Goal: Task Accomplishment & Management: Manage account settings

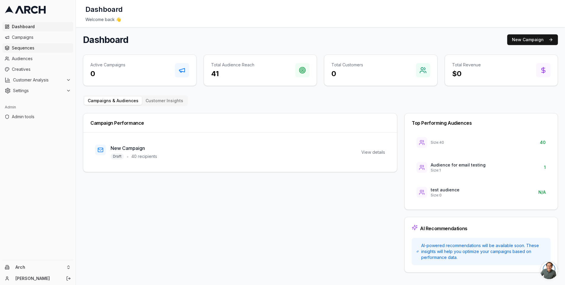
click at [35, 44] on link "Sequences" at bounding box center [37, 47] width 71 height 9
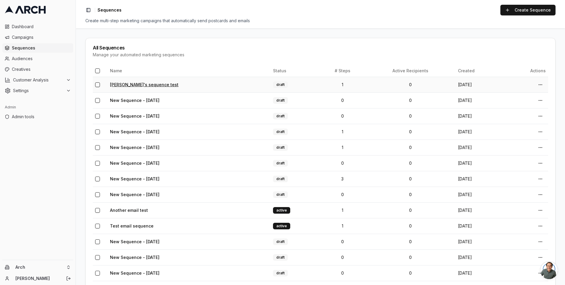
click at [136, 84] on link "[PERSON_NAME]'s sequence test" at bounding box center [144, 84] width 68 height 5
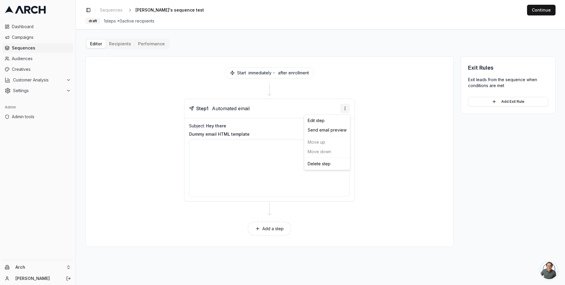
click at [343, 107] on html "Dashboard Campaigns Sequences Audiences Creatives Customer Analysis Settings Ad…" at bounding box center [282, 142] width 565 height 285
click at [324, 119] on div "Edit step" at bounding box center [327, 120] width 44 height 9
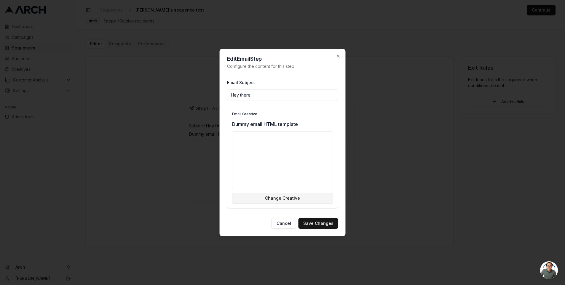
click at [271, 195] on button "Change Creative" at bounding box center [282, 198] width 101 height 11
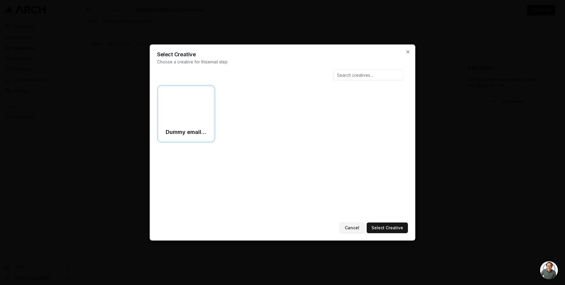
click at [358, 227] on button "Cancel" at bounding box center [352, 228] width 25 height 11
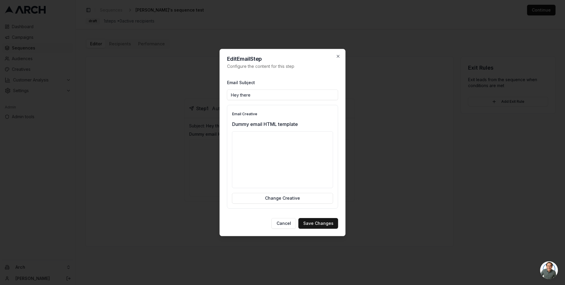
click at [272, 94] on input "Hey there" at bounding box center [282, 95] width 111 height 11
type input "Hey there valued customer!"
click at [319, 223] on button "Save Changes" at bounding box center [319, 223] width 40 height 11
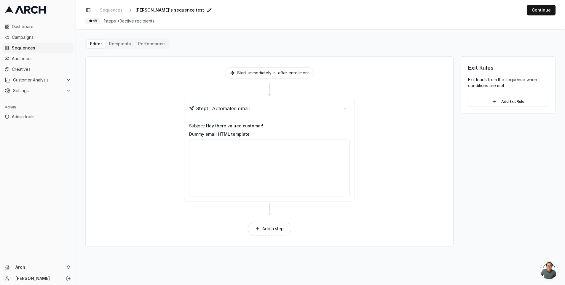
click at [173, 10] on span "Matt's sequence test" at bounding box center [170, 10] width 68 height 6
click at [180, 12] on input "Matt's sequence test" at bounding box center [171, 10] width 70 height 9
type input "Matt's sequence test!!"
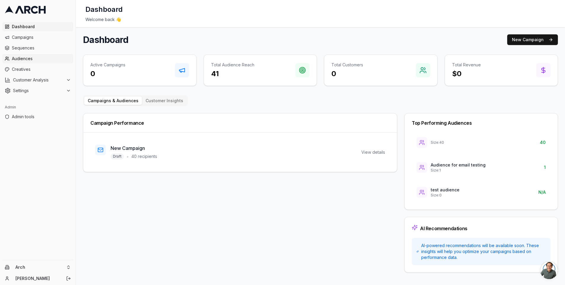
click at [36, 59] on span "Audiences" at bounding box center [41, 59] width 59 height 6
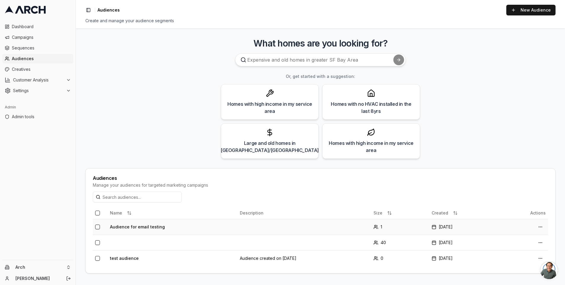
click at [142, 225] on td "Audience for email testing" at bounding box center [173, 227] width 130 height 16
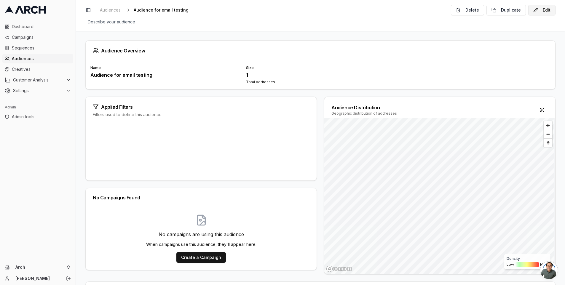
click at [542, 10] on button "Edit" at bounding box center [541, 10] width 27 height 11
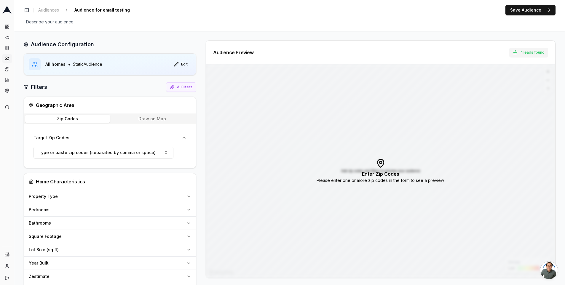
scroll to position [4, 0]
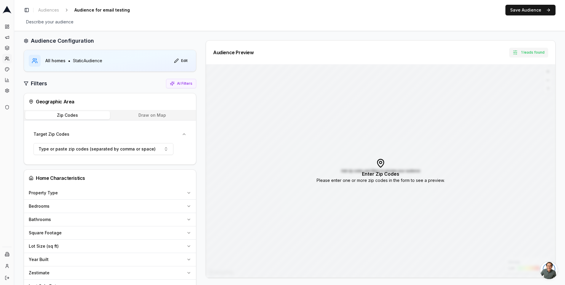
click at [143, 117] on button "Draw on Map" at bounding box center [152, 115] width 85 height 8
click at [84, 117] on button "Zip Codes" at bounding box center [67, 115] width 85 height 8
click at [138, 147] on span "Type or paste zip codes (separated by comma or space)" at bounding box center [97, 149] width 117 height 6
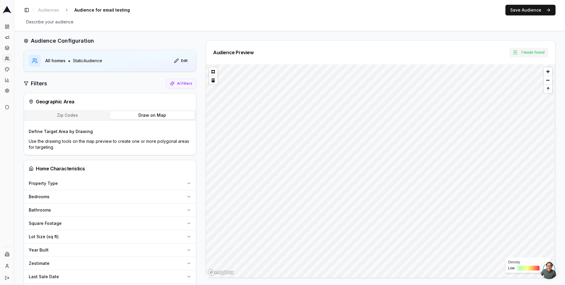
click at [150, 117] on button "Draw on Map" at bounding box center [152, 115] width 85 height 8
click at [210, 73] on button at bounding box center [213, 71] width 9 height 9
click at [101, 117] on button "Zip Codes" at bounding box center [67, 115] width 85 height 8
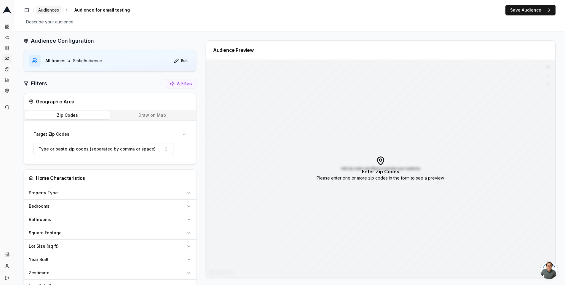
click at [52, 7] on span "Audiences" at bounding box center [48, 10] width 21 height 6
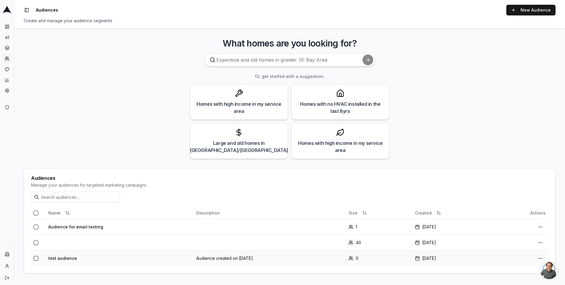
click at [71, 256] on td "test audience" at bounding box center [120, 259] width 148 height 16
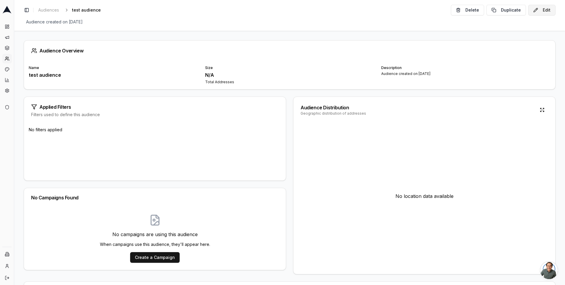
click at [547, 12] on button "Edit" at bounding box center [541, 10] width 27 height 11
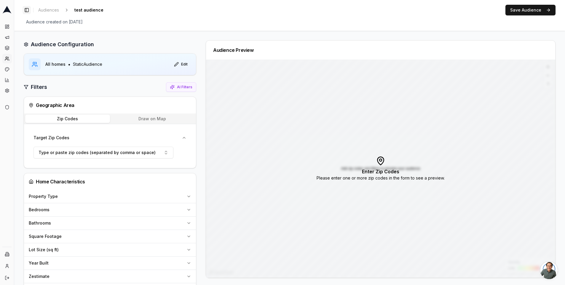
click at [27, 9] on button "Toggle Sidebar" at bounding box center [27, 10] width 8 height 8
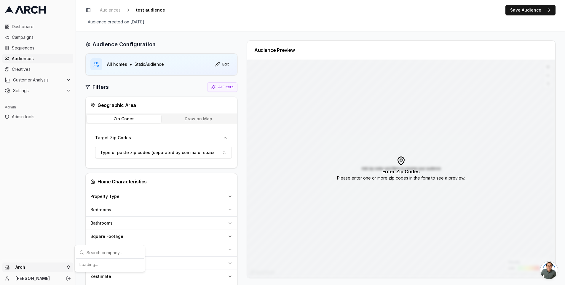
click at [45, 267] on html "Dashboard Campaigns Sequences Audiences Creatives Customer Analysis Settings Ad…" at bounding box center [282, 142] width 565 height 285
click at [107, 248] on div "[PERSON_NAME] and Sons" at bounding box center [110, 248] width 66 height 15
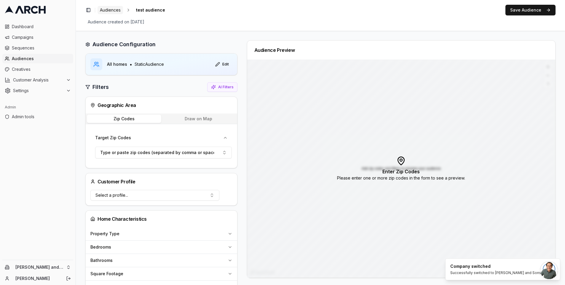
click at [113, 10] on span "Audiences" at bounding box center [110, 10] width 21 height 6
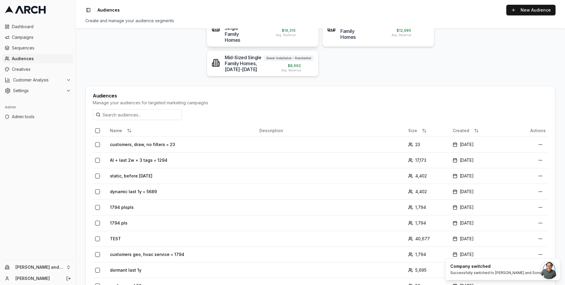
scroll to position [129, 0]
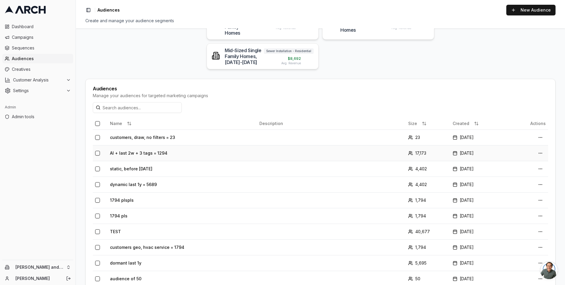
click at [135, 145] on td "AI + last 2w + 3 tags = 1294" at bounding box center [182, 153] width 149 height 16
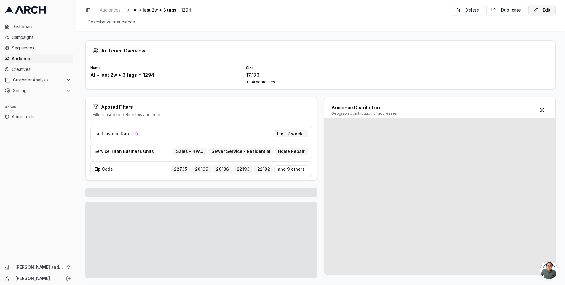
click at [543, 11] on button "Edit" at bounding box center [541, 10] width 27 height 11
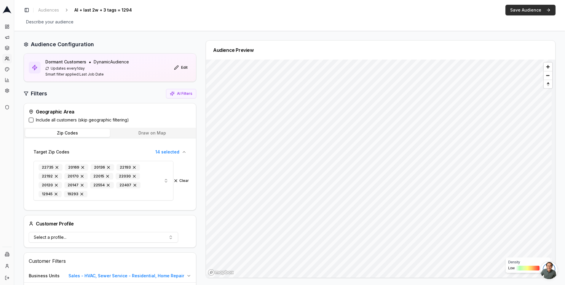
click at [523, 8] on button "Save Audience" at bounding box center [531, 10] width 50 height 11
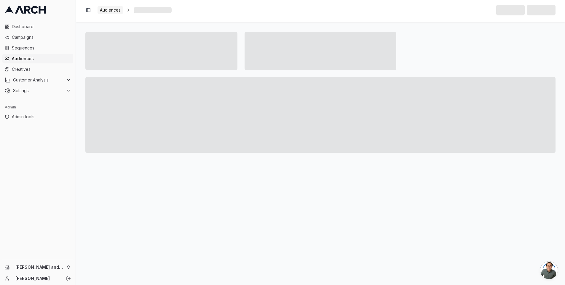
click at [115, 13] on span "Audiences" at bounding box center [110, 10] width 21 height 6
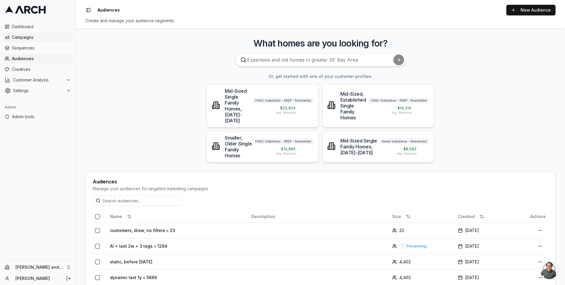
click at [37, 35] on span "Campaigns" at bounding box center [41, 37] width 59 height 6
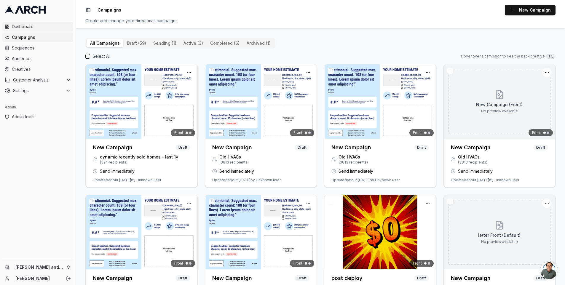
click at [44, 28] on span "Dashboard" at bounding box center [41, 27] width 59 height 6
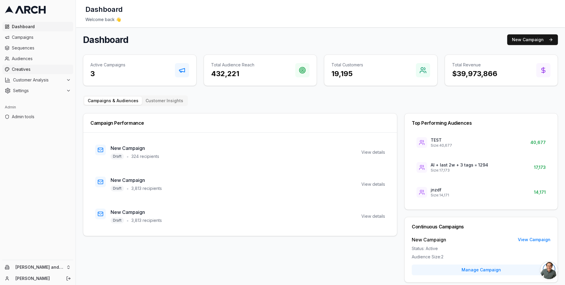
click at [33, 68] on span "Creatives" at bounding box center [41, 69] width 59 height 6
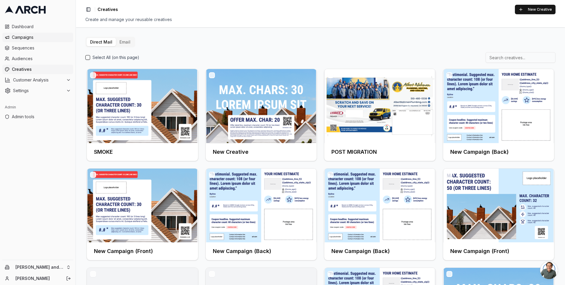
click at [35, 33] on link "Campaigns" at bounding box center [37, 37] width 71 height 9
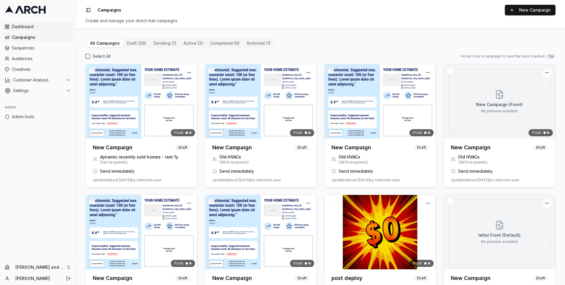
click at [36, 27] on span "Dashboard" at bounding box center [41, 27] width 59 height 6
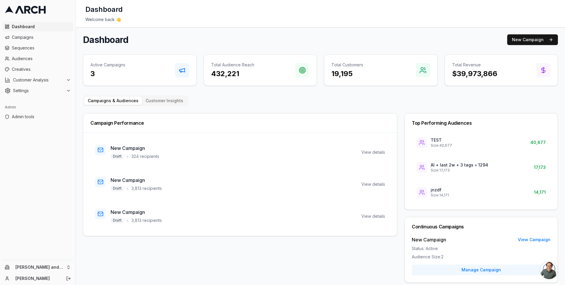
click at [33, 29] on span "Dashboard" at bounding box center [41, 27] width 59 height 6
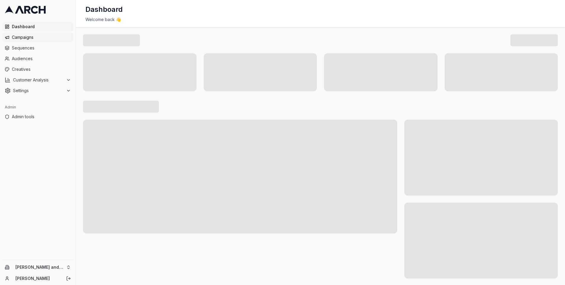
click at [29, 39] on span "Campaigns" at bounding box center [41, 37] width 59 height 6
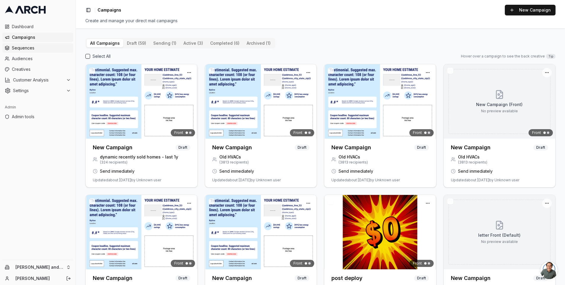
click at [34, 50] on span "Sequences" at bounding box center [41, 48] width 59 height 6
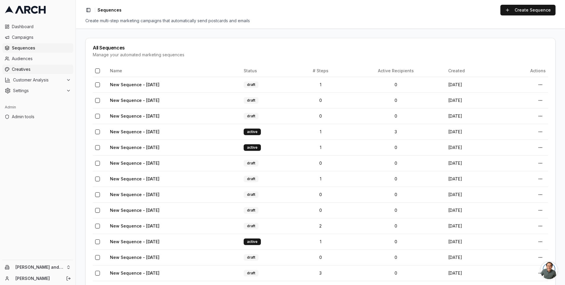
click at [30, 65] on link "Creatives" at bounding box center [37, 69] width 71 height 9
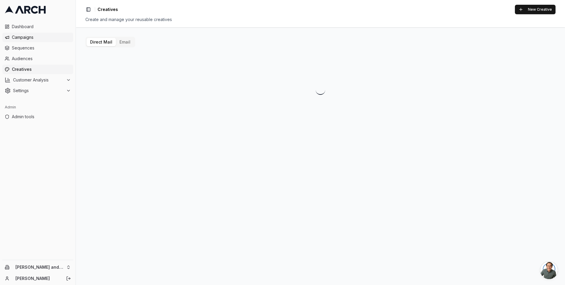
click at [45, 36] on span "Campaigns" at bounding box center [41, 37] width 59 height 6
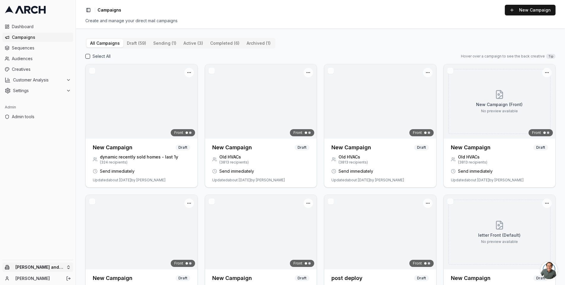
click at [57, 268] on html "Dashboard Campaigns Sequences Audiences Creatives Customer Analysis Settings Ad…" at bounding box center [282, 142] width 565 height 285
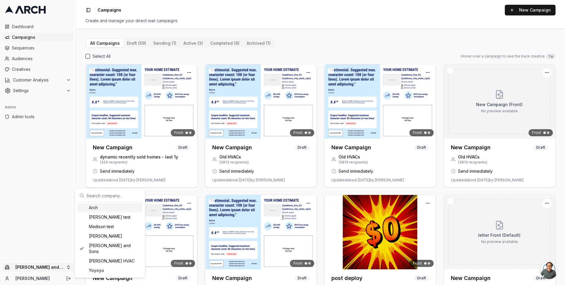
click at [109, 208] on div "Arch" at bounding box center [110, 207] width 66 height 9
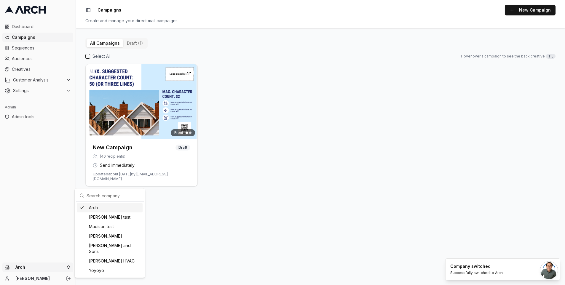
click at [65, 269] on html "Dashboard Campaigns Sequences Audiences Creatives Customer Analysis Settings Ad…" at bounding box center [282, 142] width 565 height 285
click at [108, 209] on div "Arch" at bounding box center [110, 207] width 66 height 9
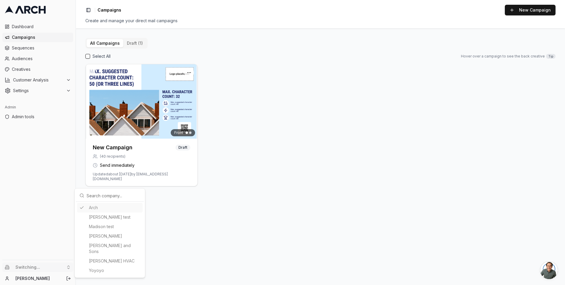
click at [244, 151] on html "Dashboard Campaigns Sequences Audiences Creatives Customer Analysis Settings Ad…" at bounding box center [282, 142] width 565 height 285
click at [39, 46] on span "Sequences" at bounding box center [41, 48] width 59 height 6
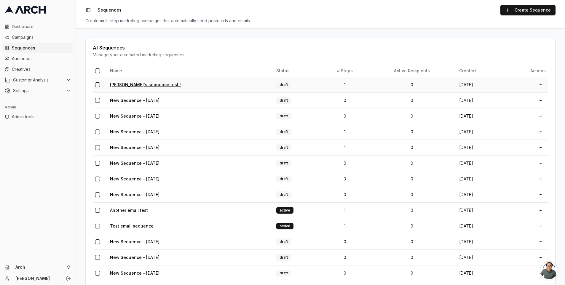
click at [139, 85] on link "[PERSON_NAME]'s sequence test!!" at bounding box center [145, 84] width 71 height 5
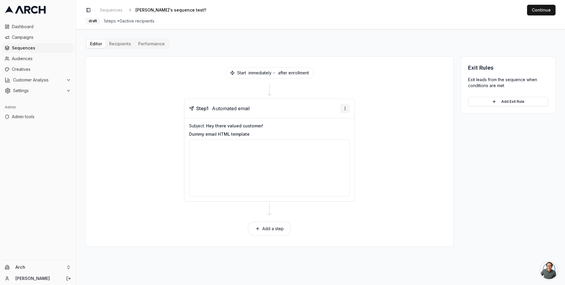
click at [346, 109] on html "Dashboard Campaigns Sequences Audiences Creatives Customer Analysis Settings Ad…" at bounding box center [282, 142] width 565 height 285
click at [335, 132] on div "Send email preview" at bounding box center [327, 129] width 44 height 9
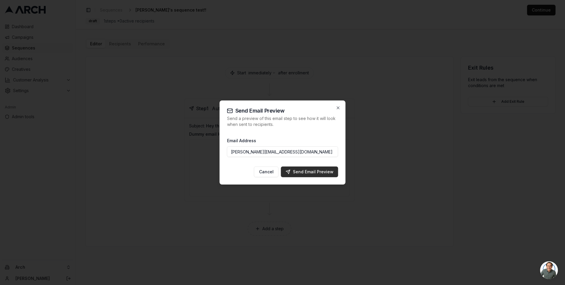
click at [318, 175] on div "Send Email Preview" at bounding box center [310, 172] width 48 height 6
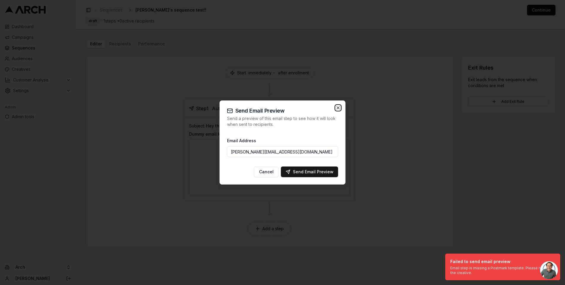
click at [338, 109] on icon "button" at bounding box center [338, 108] width 5 height 5
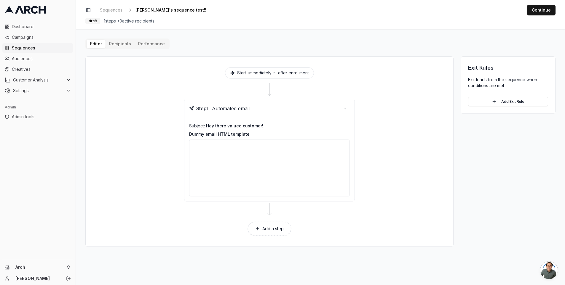
click at [284, 31] on main "Editor Recipients Performance Start immediately after enrollment Step 1 Automat…" at bounding box center [320, 157] width 489 height 256
click at [345, 112] on html "Dashboard Campaigns Sequences Audiences Creatives Customer Analysis Settings Ad…" at bounding box center [282, 142] width 565 height 285
click at [337, 133] on div "Send email preview" at bounding box center [327, 129] width 44 height 9
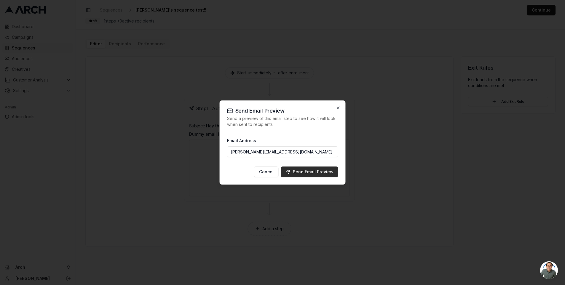
click at [317, 173] on div "Send Email Preview" at bounding box center [310, 172] width 48 height 6
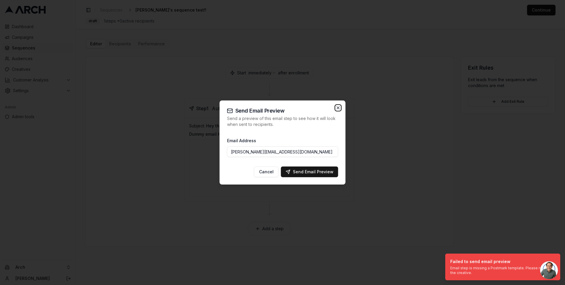
click at [339, 107] on icon "button" at bounding box center [338, 108] width 5 height 5
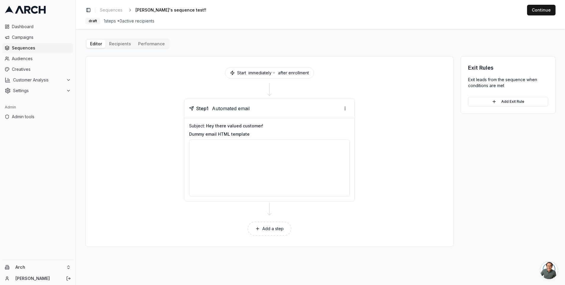
click at [329, 43] on div "Editor Recipients Performance Start immediately after enrollment Step 1 Automat…" at bounding box center [320, 143] width 470 height 208
click at [345, 110] on html "Dashboard Campaigns Sequences Audiences Creatives Customer Analysis Settings Ad…" at bounding box center [282, 142] width 565 height 285
click at [337, 131] on div "Send email preview" at bounding box center [327, 129] width 44 height 9
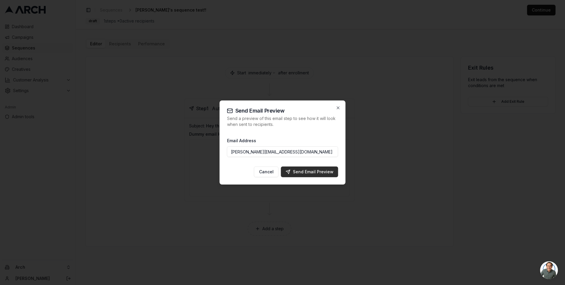
click at [325, 173] on div "Send Email Preview" at bounding box center [310, 172] width 48 height 6
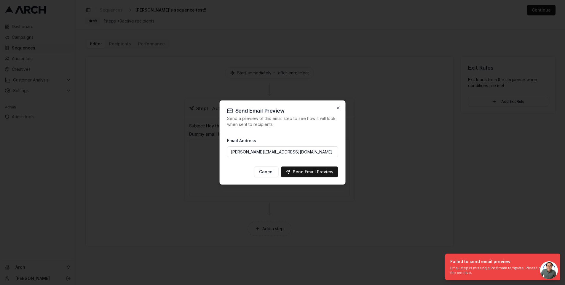
click at [339, 111] on div "Send Email Preview Send a preview of this email step to see how it will look wh…" at bounding box center [283, 143] width 126 height 84
click at [338, 108] on icon "button" at bounding box center [338, 108] width 5 height 5
